Goal: Transaction & Acquisition: Register for event/course

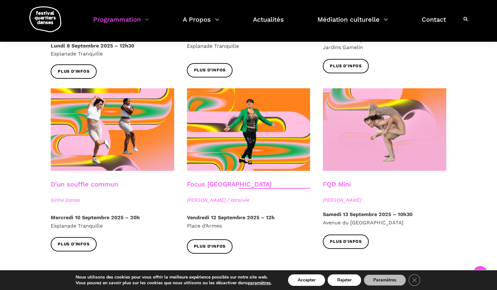
scroll to position [680, 0]
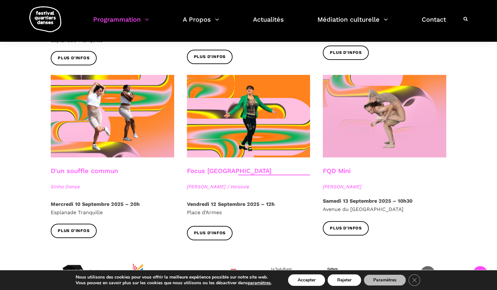
click at [250, 167] on link "FQD Mini" at bounding box center [337, 171] width 28 height 8
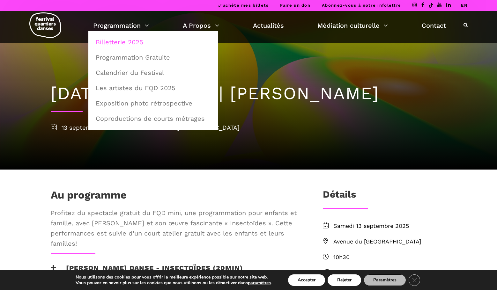
click at [133, 45] on link "Billetterie 2025" at bounding box center [153, 42] width 122 height 15
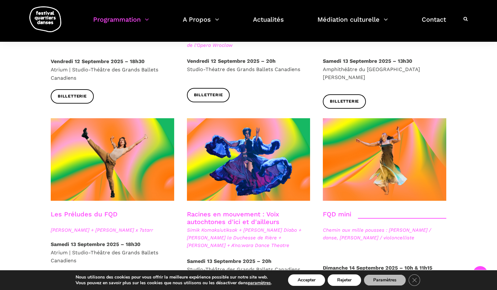
scroll to position [860, 0]
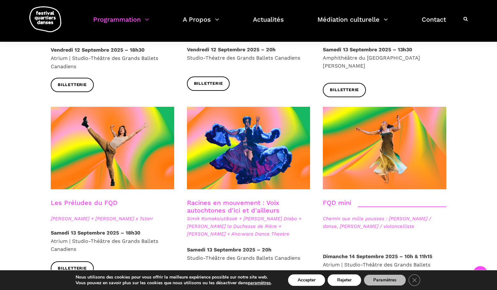
click at [235, 199] on link "Racines en mouvement : Voix autochtones d'ici et d'ailleurs" at bounding box center [233, 206] width 92 height 15
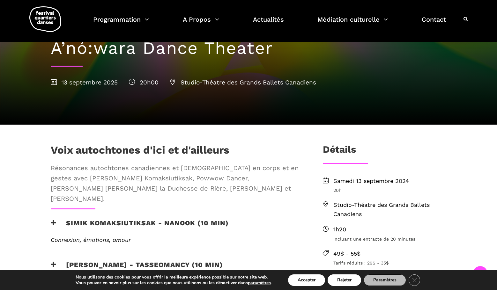
scroll to position [127, 0]
